Goal: Task Accomplishment & Management: Use online tool/utility

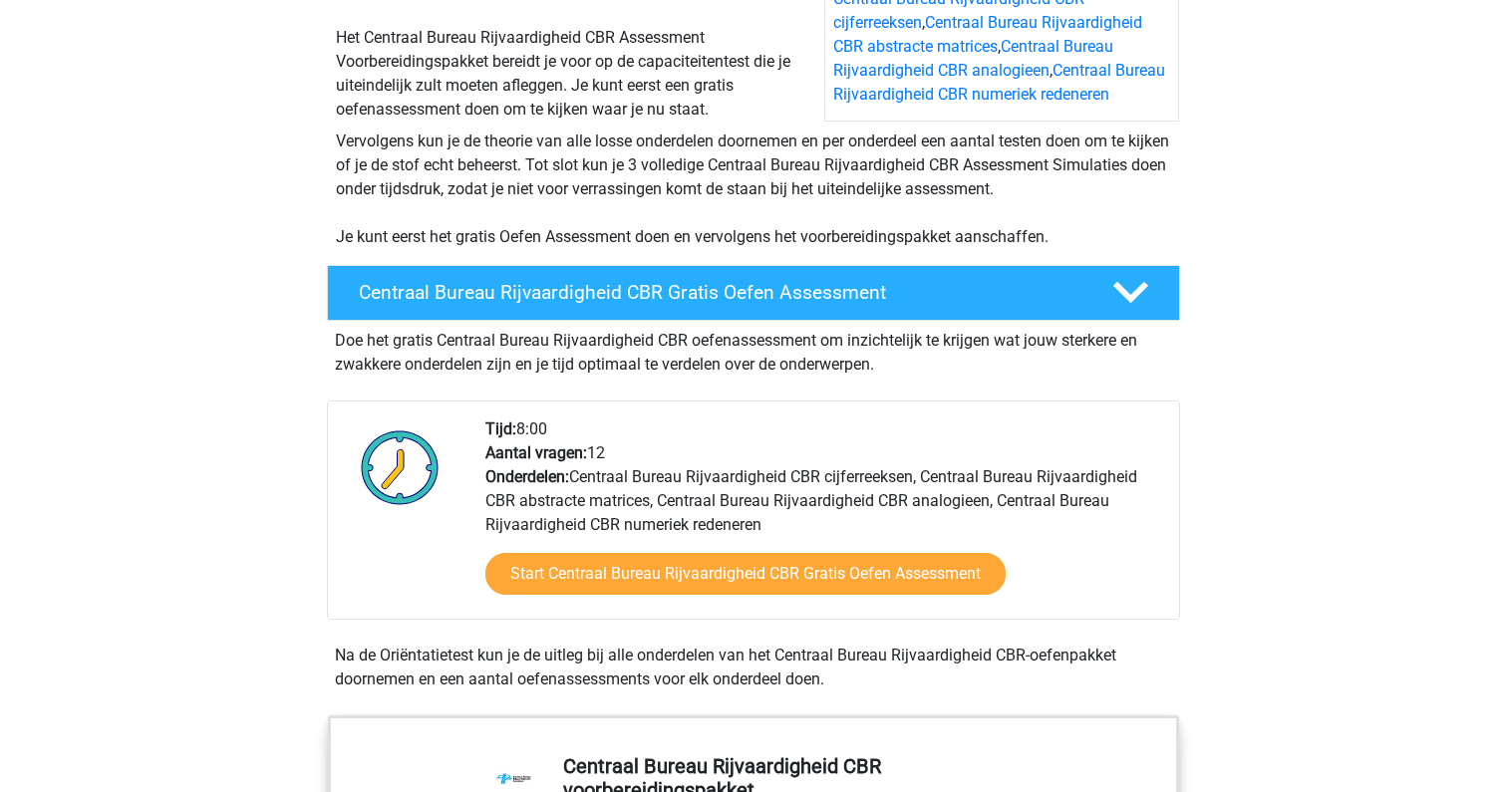
scroll to position [364, 0]
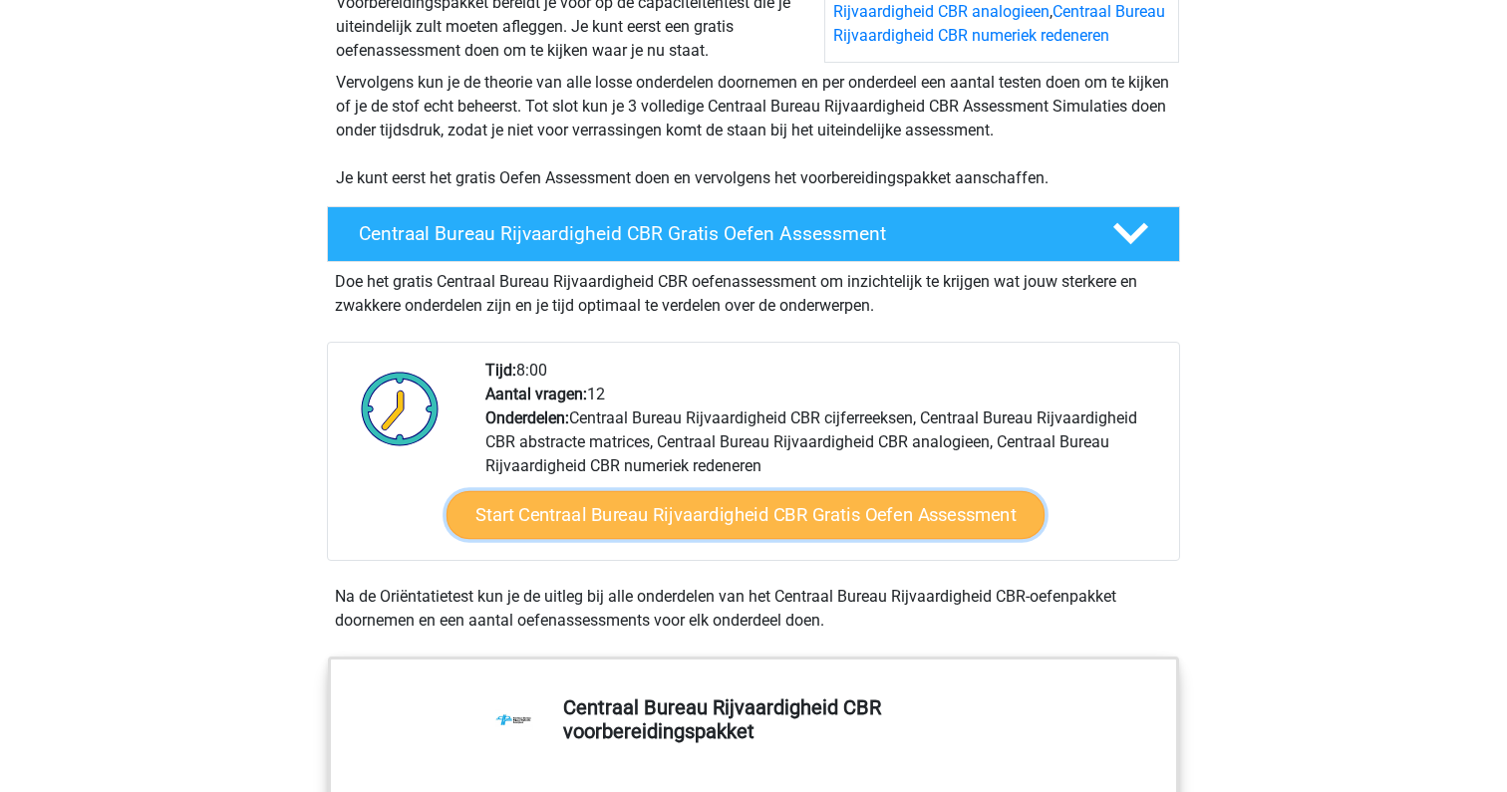
click at [739, 518] on link "Start Centraal Bureau Rijvaardigheid CBR Gratis Oefen Assessment" at bounding box center [746, 515] width 598 height 48
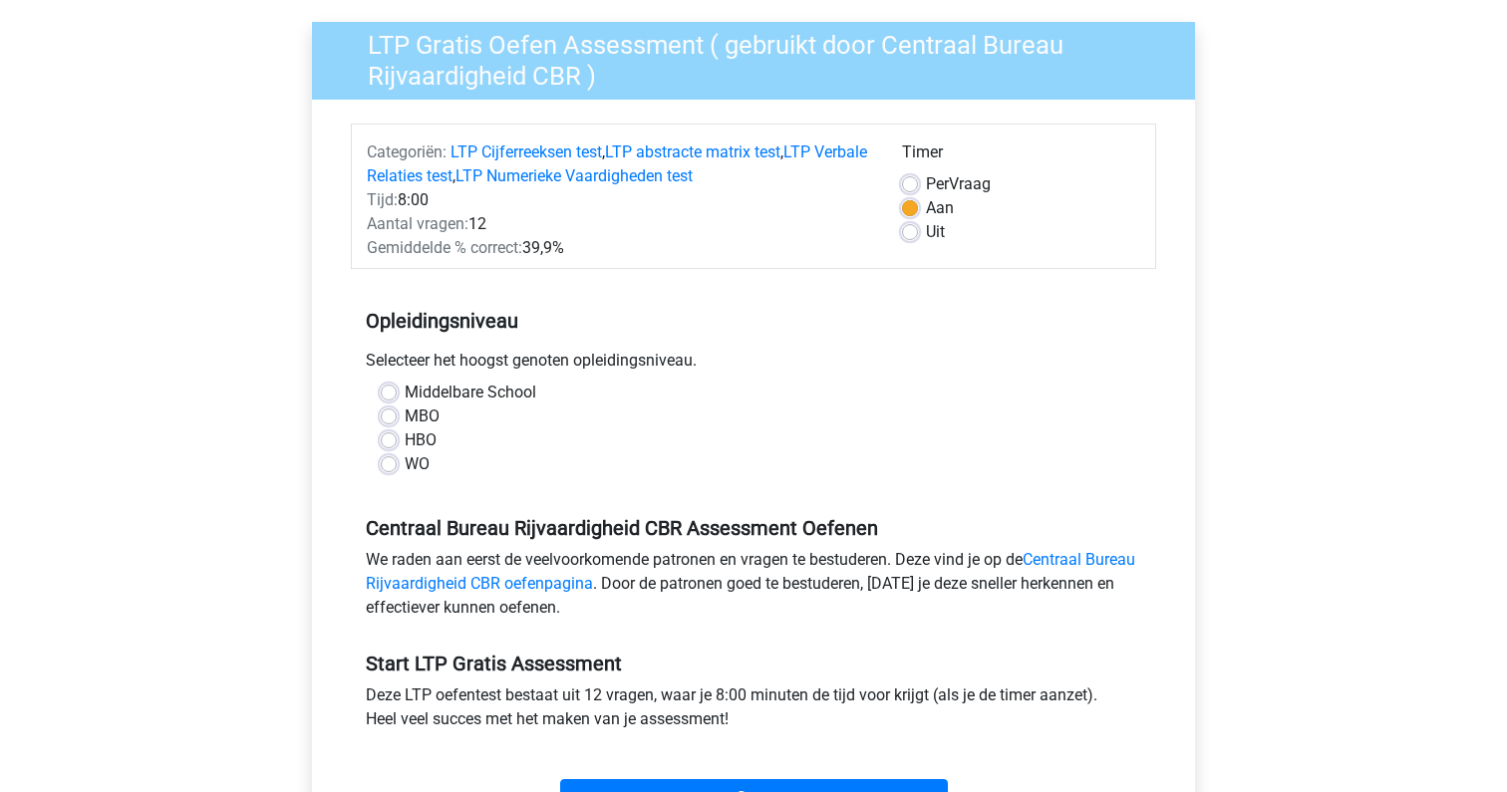
scroll to position [176, 0]
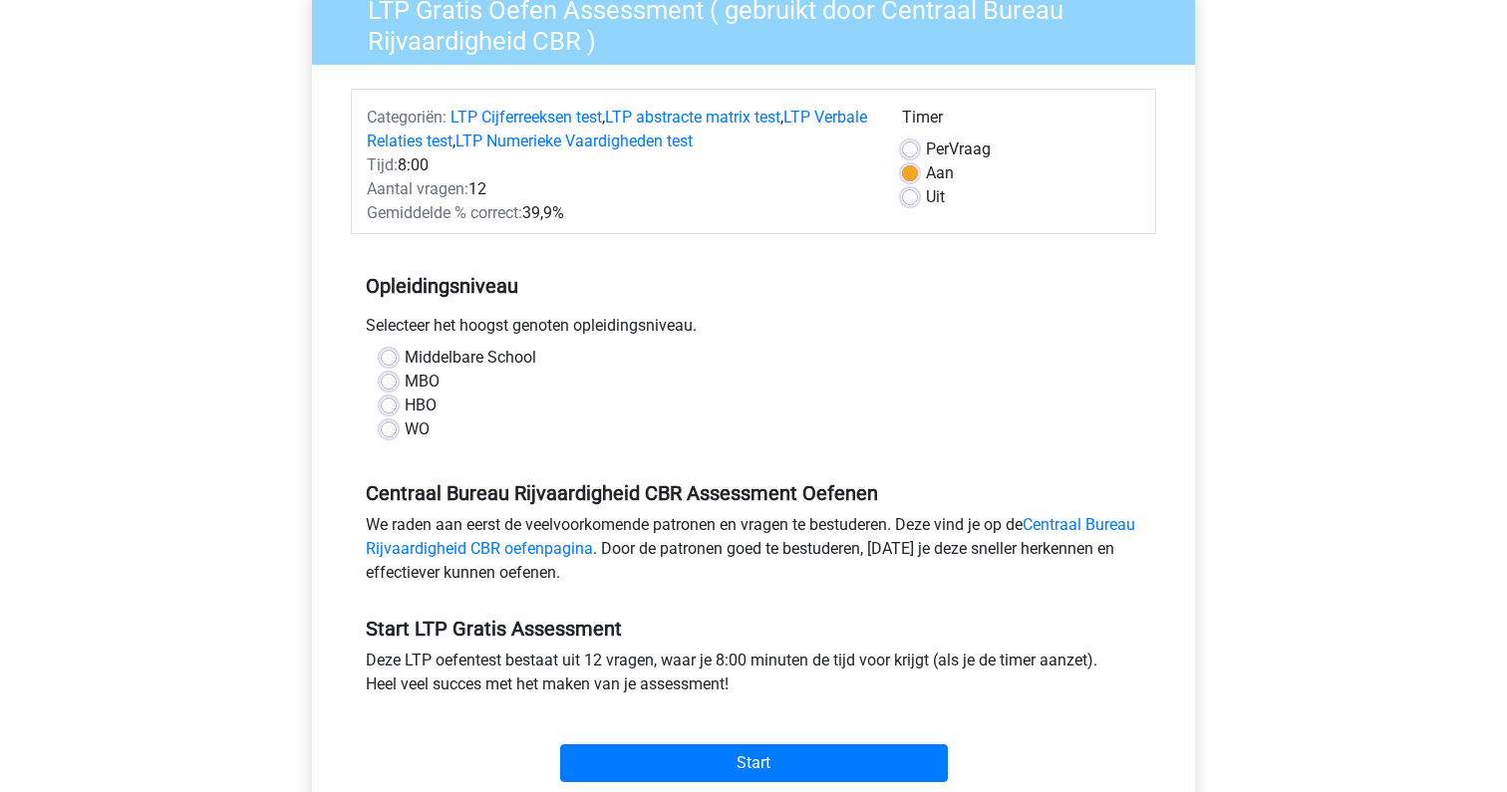
click at [405, 379] on label "MBO" at bounding box center [422, 382] width 35 height 24
click at [394, 379] on input "MBO" at bounding box center [389, 380] width 16 height 20
radio input "true"
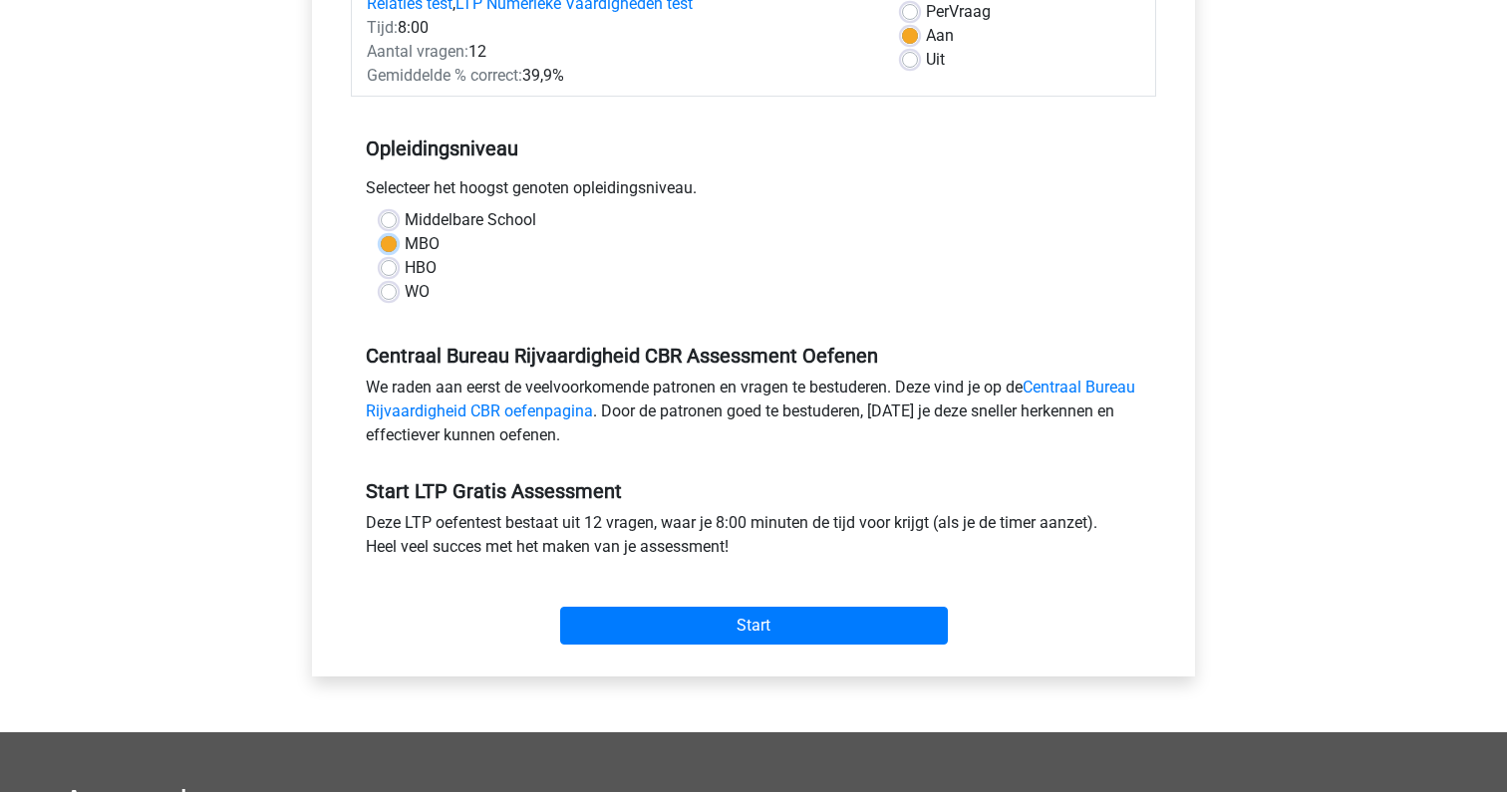
scroll to position [329, 0]
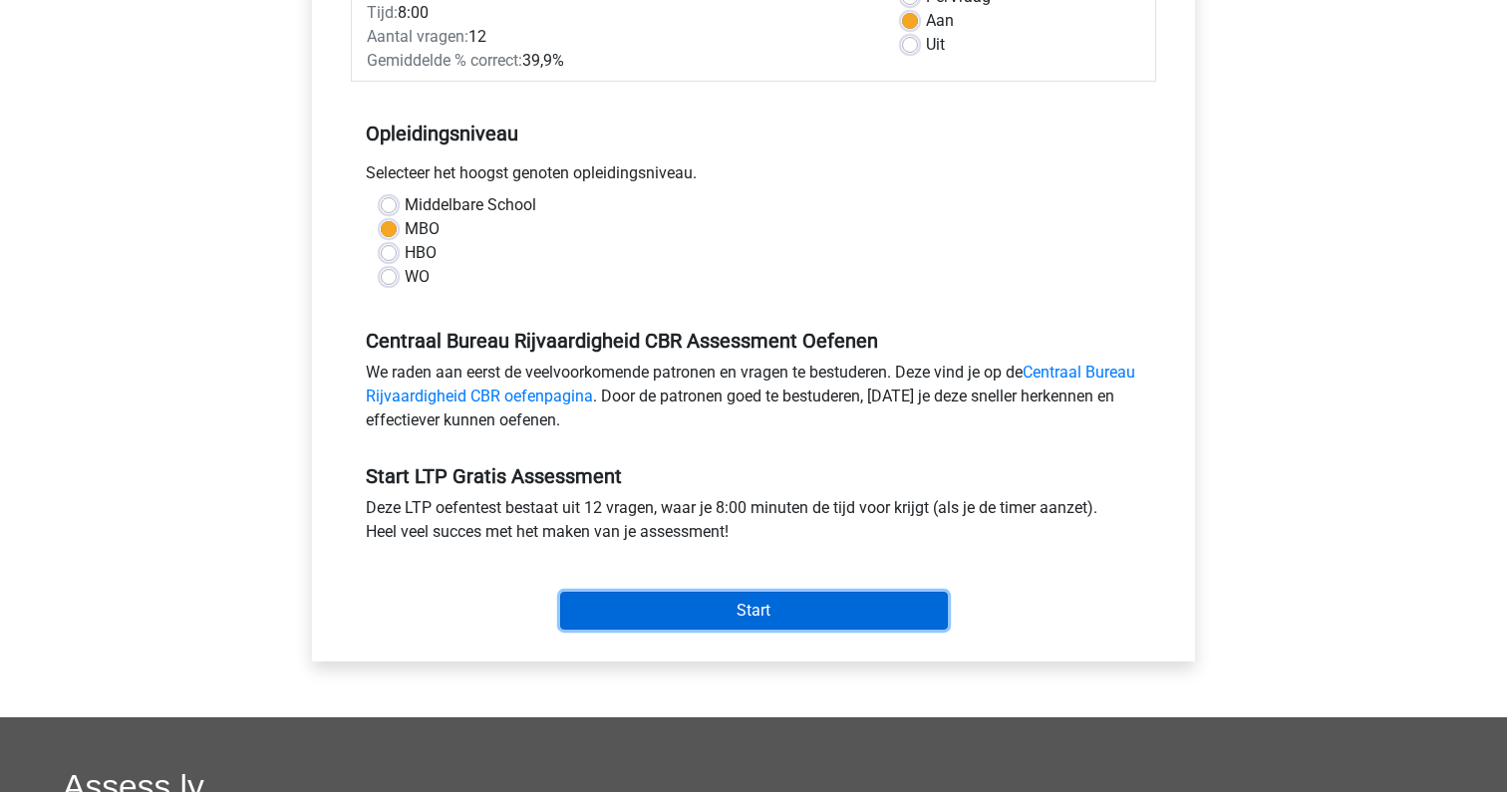
click at [728, 612] on input "Start" at bounding box center [754, 611] width 388 height 38
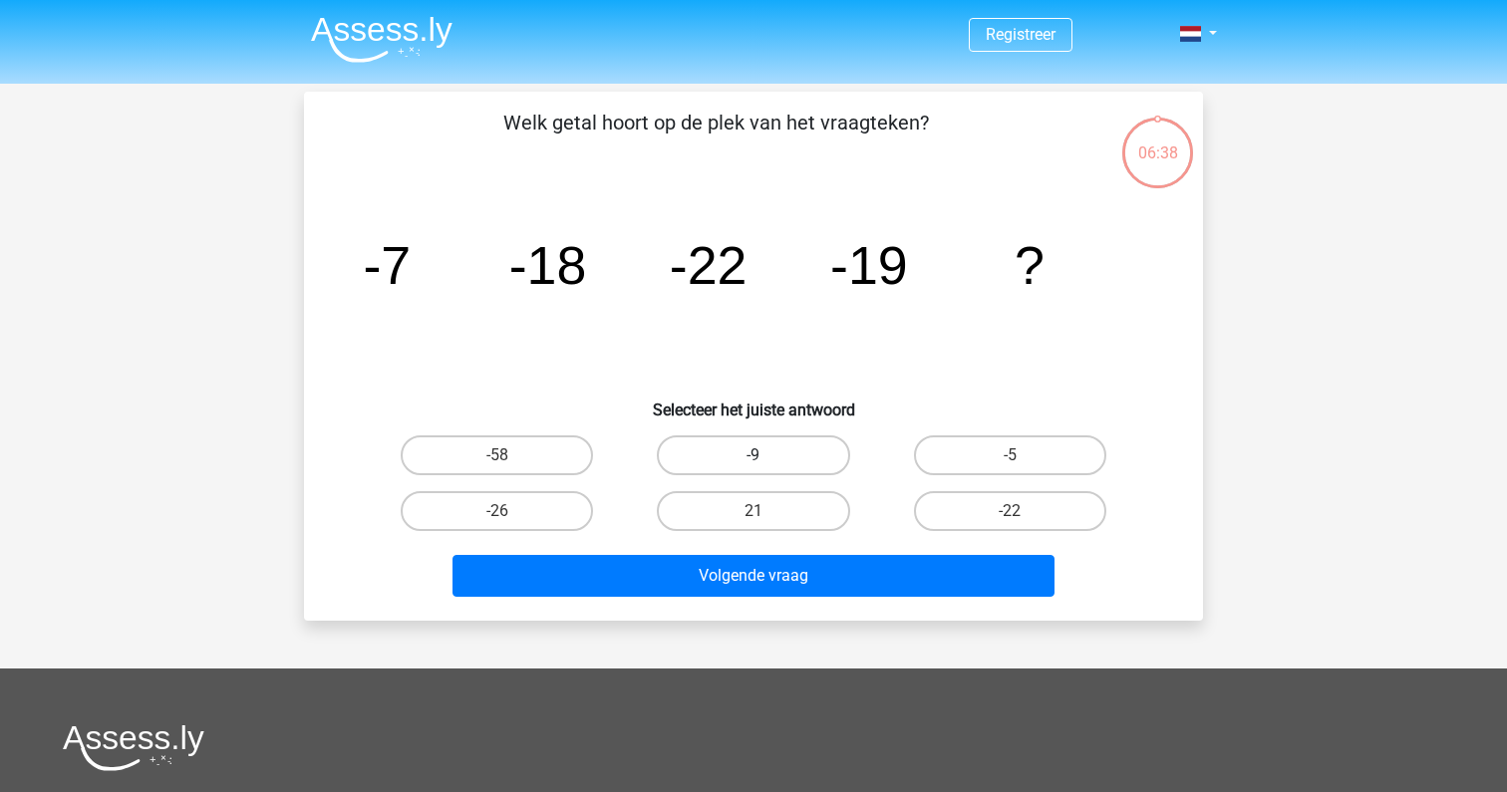
click at [694, 450] on label "-9" at bounding box center [753, 456] width 192 height 40
click at [754, 456] on input "-9" at bounding box center [760, 462] width 13 height 13
radio input "true"
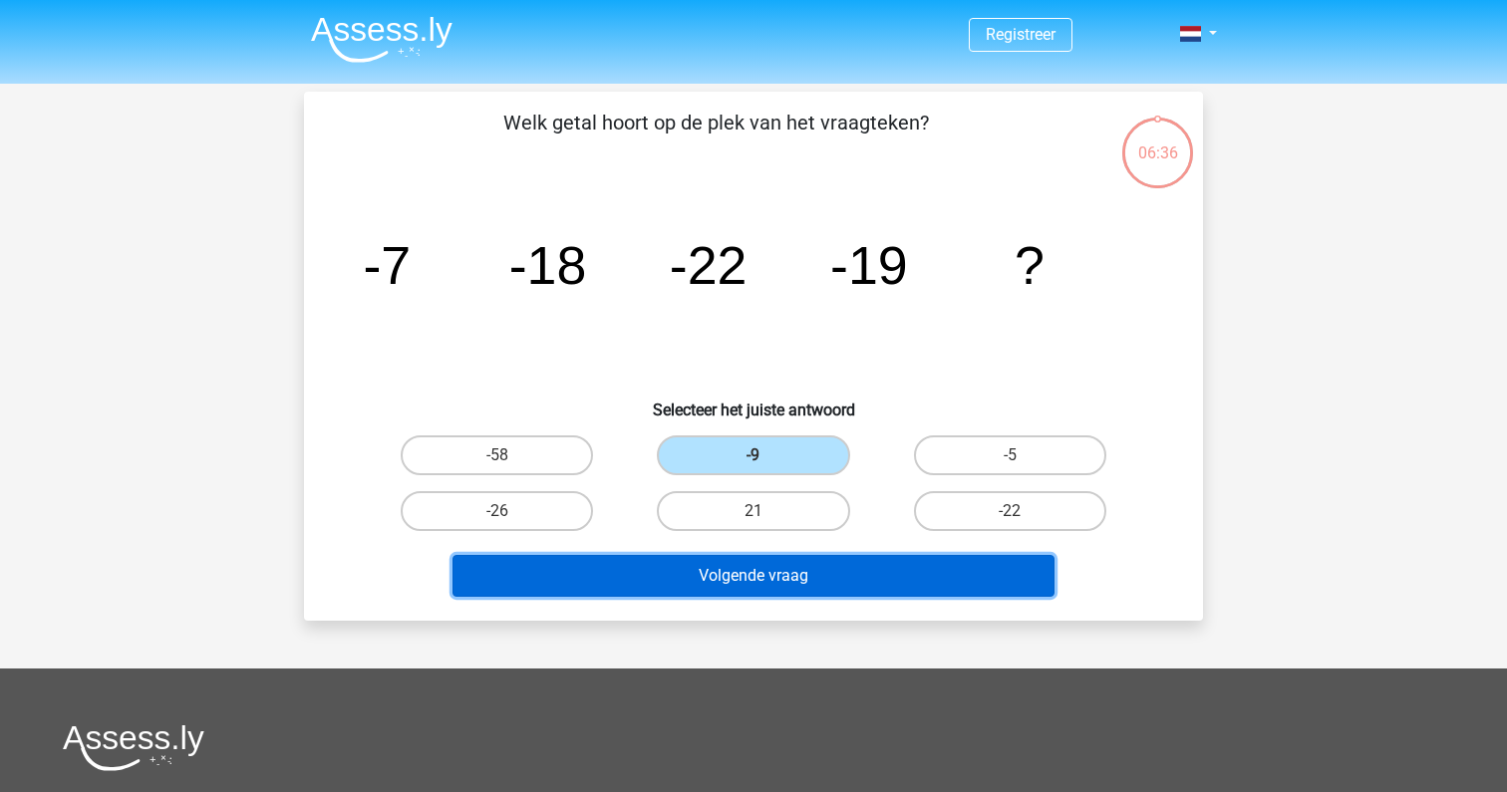
click at [851, 584] on button "Volgende vraag" at bounding box center [754, 576] width 603 height 42
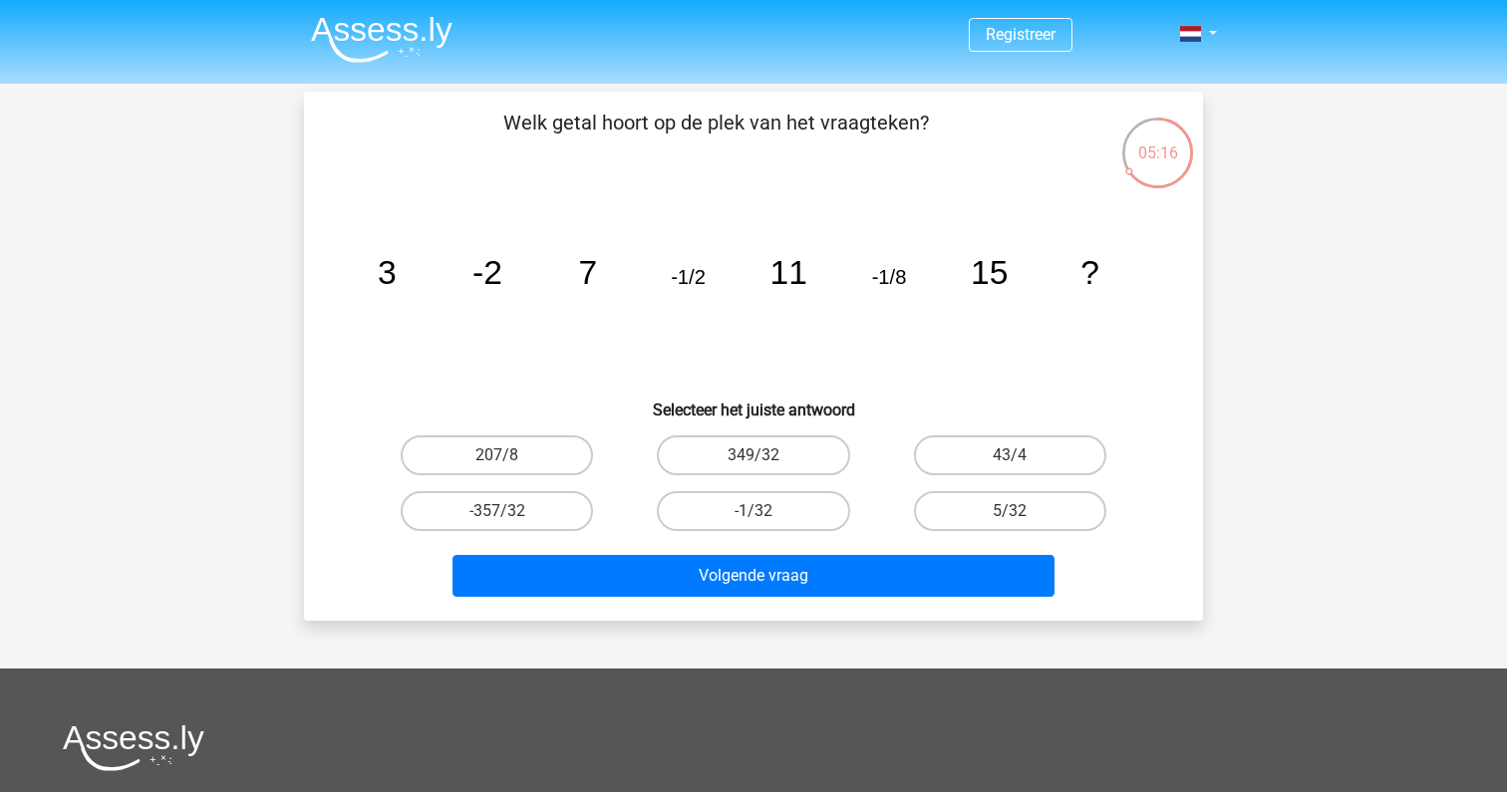
click at [757, 511] on input "-1/32" at bounding box center [760, 517] width 13 height 13
radio input "true"
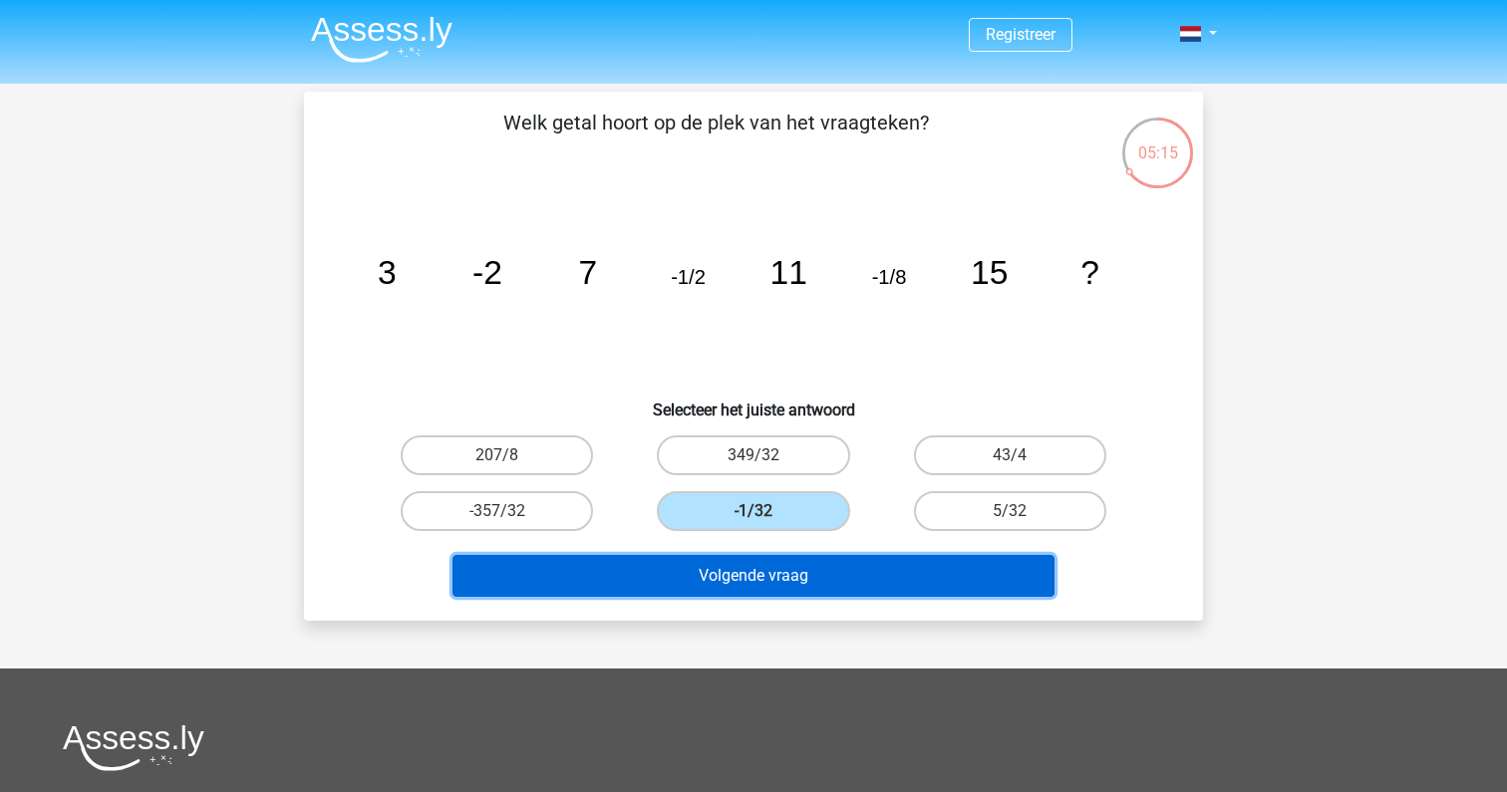
click at [772, 572] on button "Volgende vraag" at bounding box center [754, 576] width 603 height 42
